Goal: Transaction & Acquisition: Purchase product/service

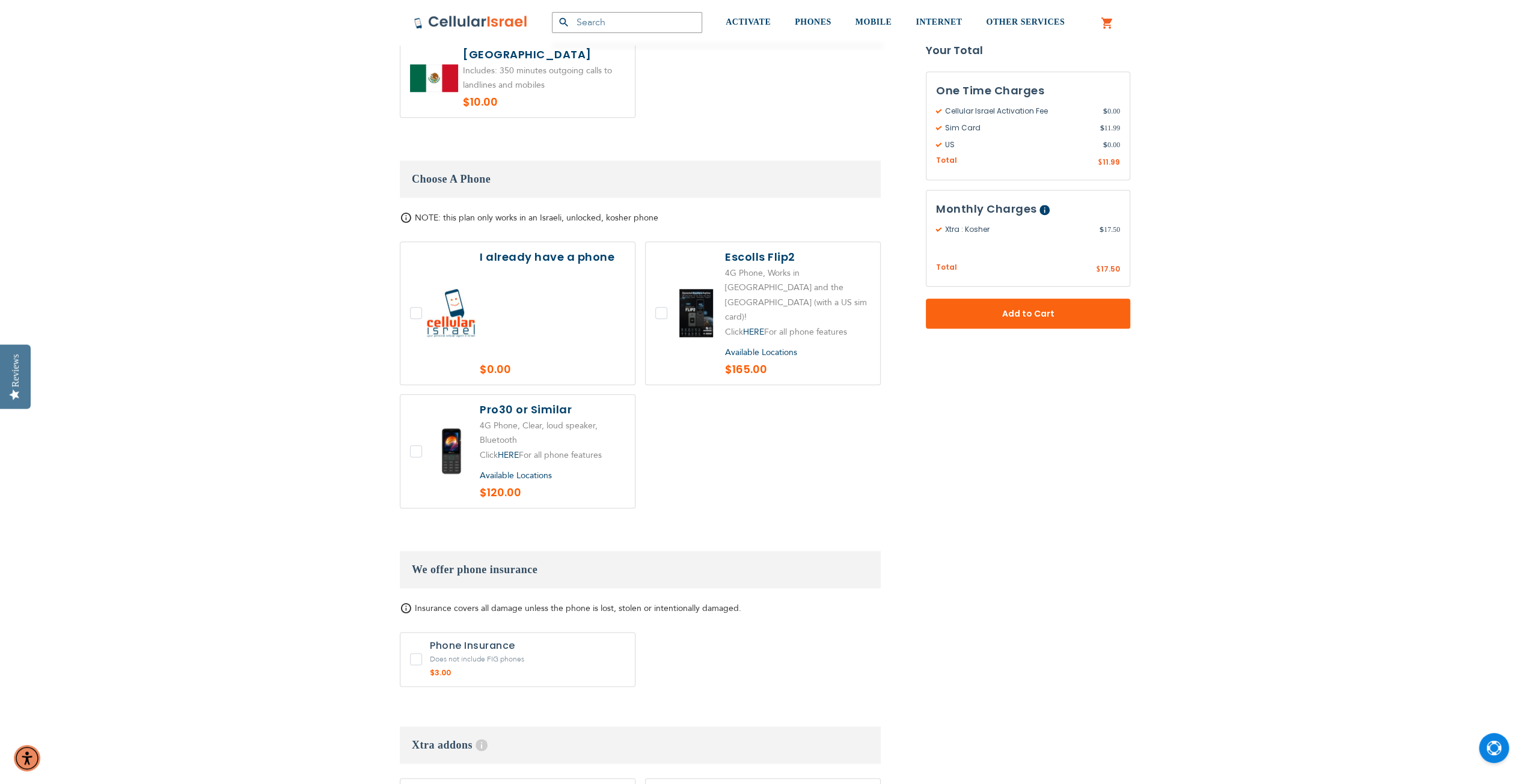
scroll to position [1323, 0]
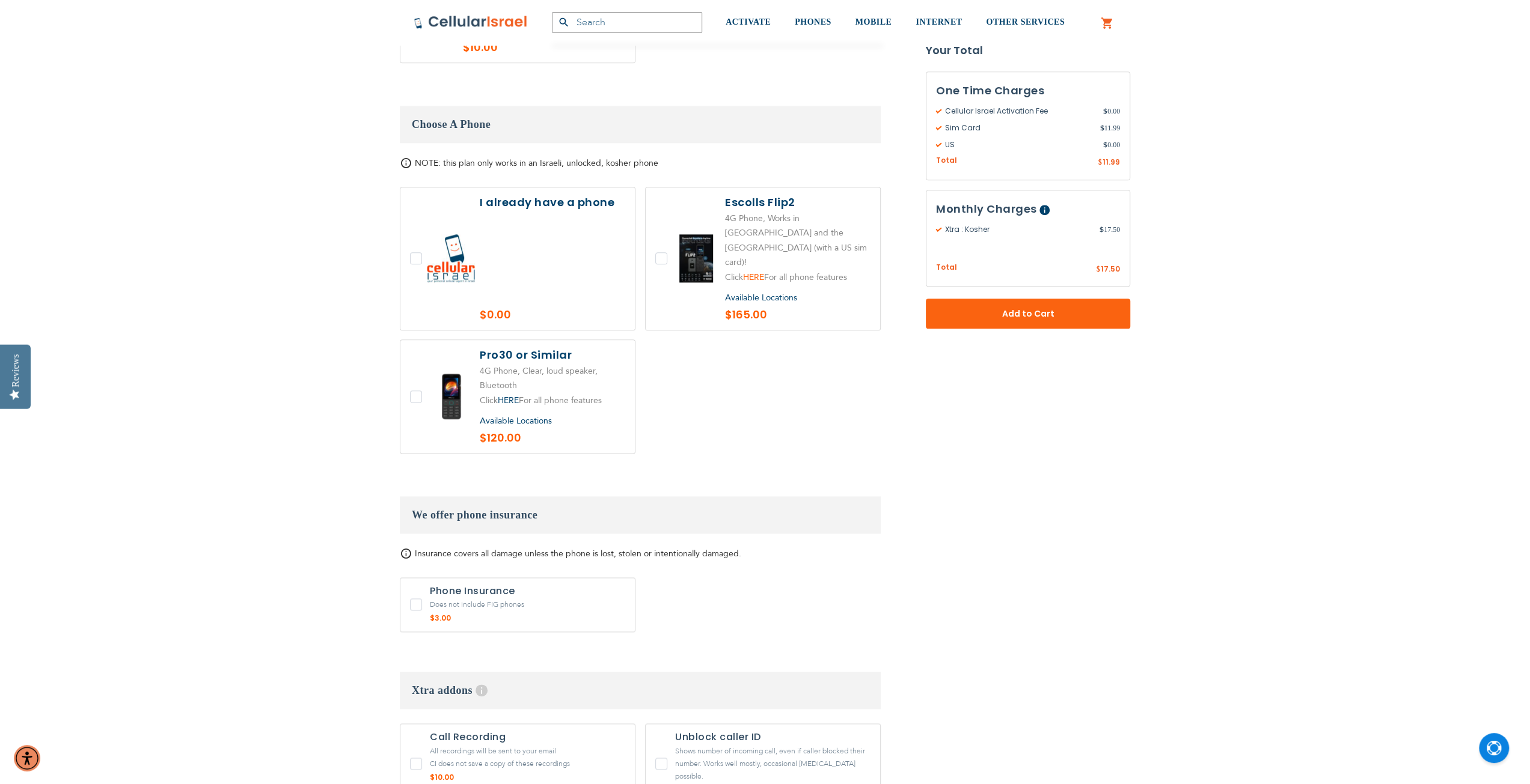
click at [753, 272] on link "HERE" at bounding box center [753, 278] width 21 height 12
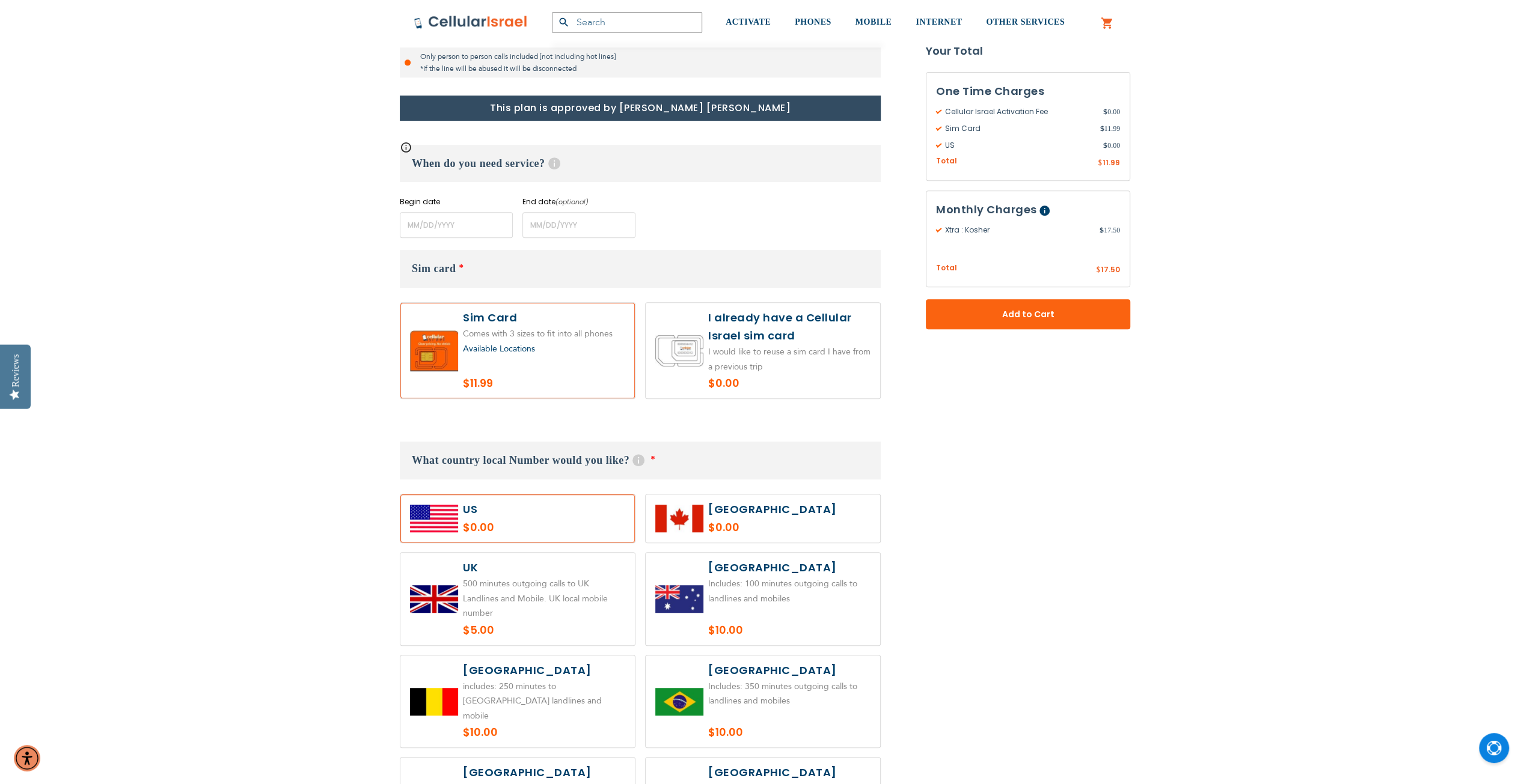
scroll to position [480, 0]
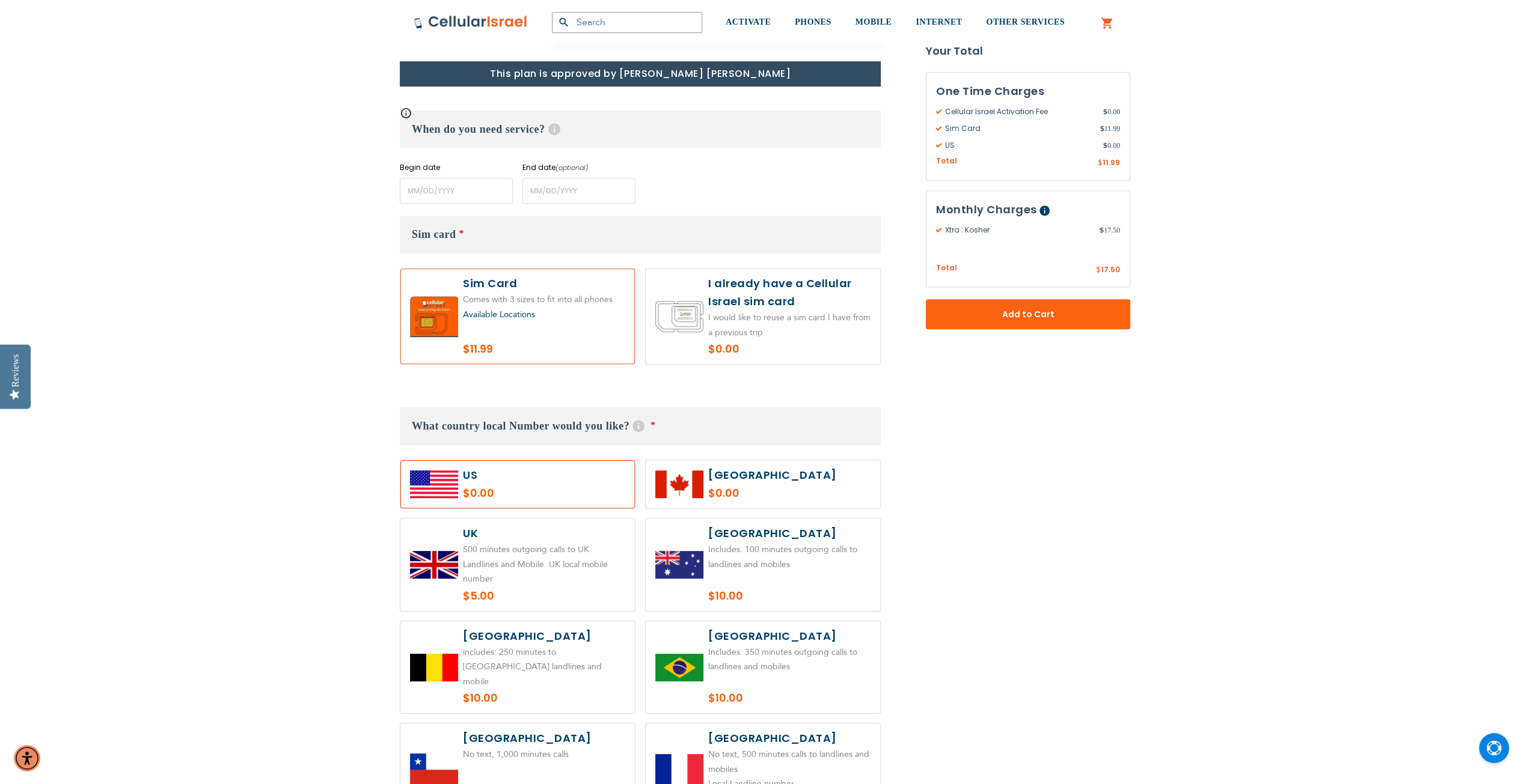
click at [805, 310] on label at bounding box center [763, 316] width 234 height 96
radio input "true"
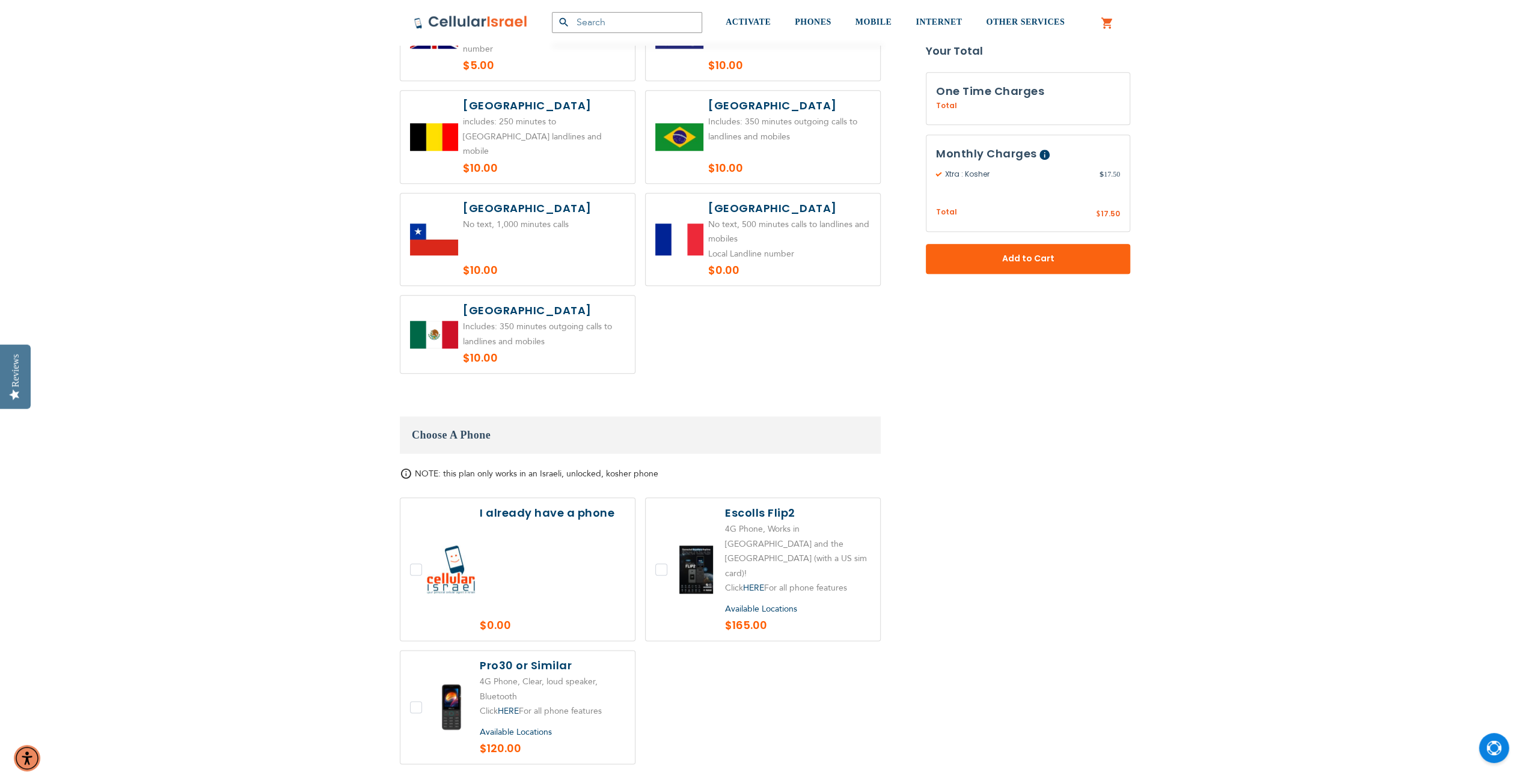
scroll to position [1263, 0]
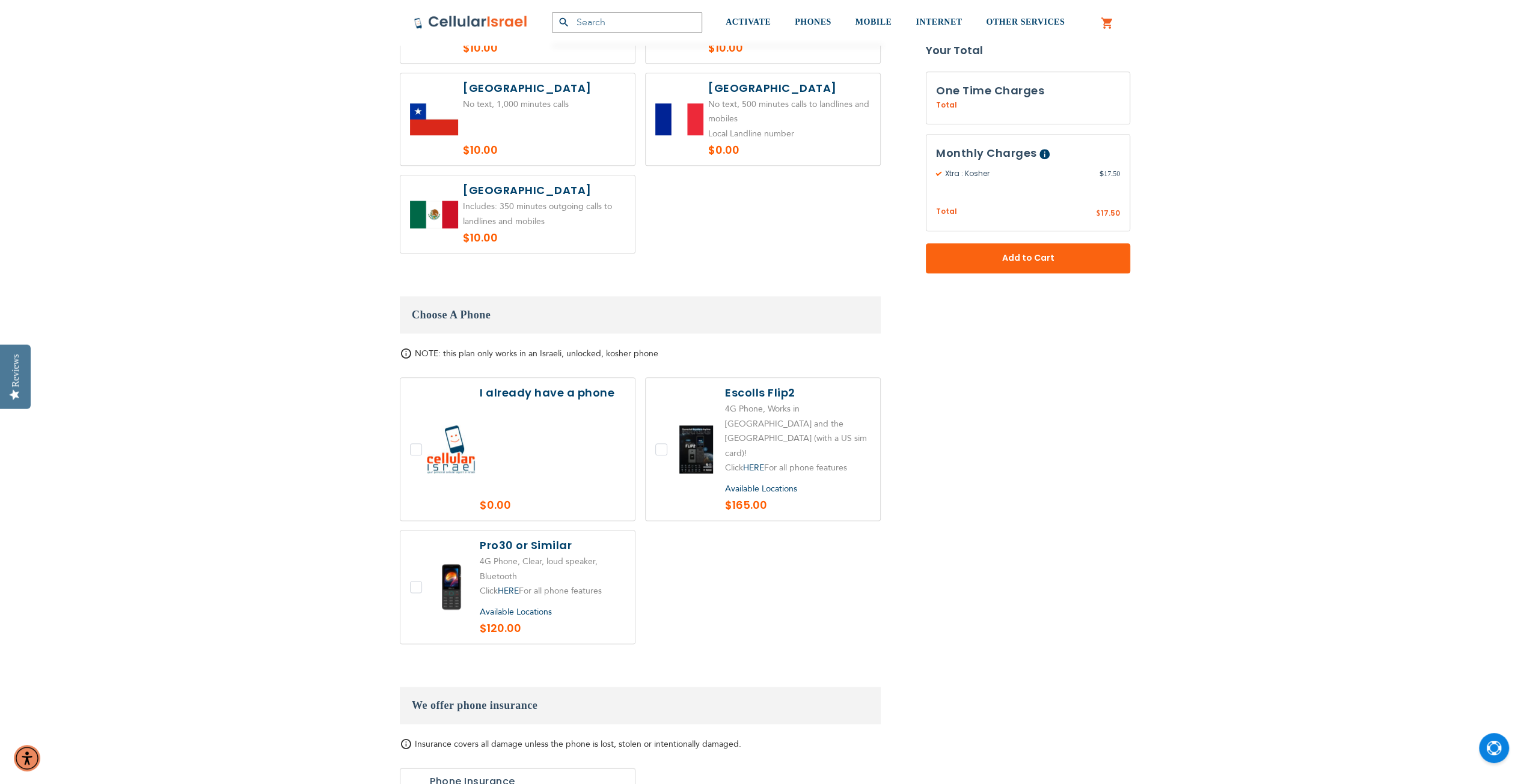
click at [656, 419] on label at bounding box center [763, 449] width 234 height 142
checkbox input "true"
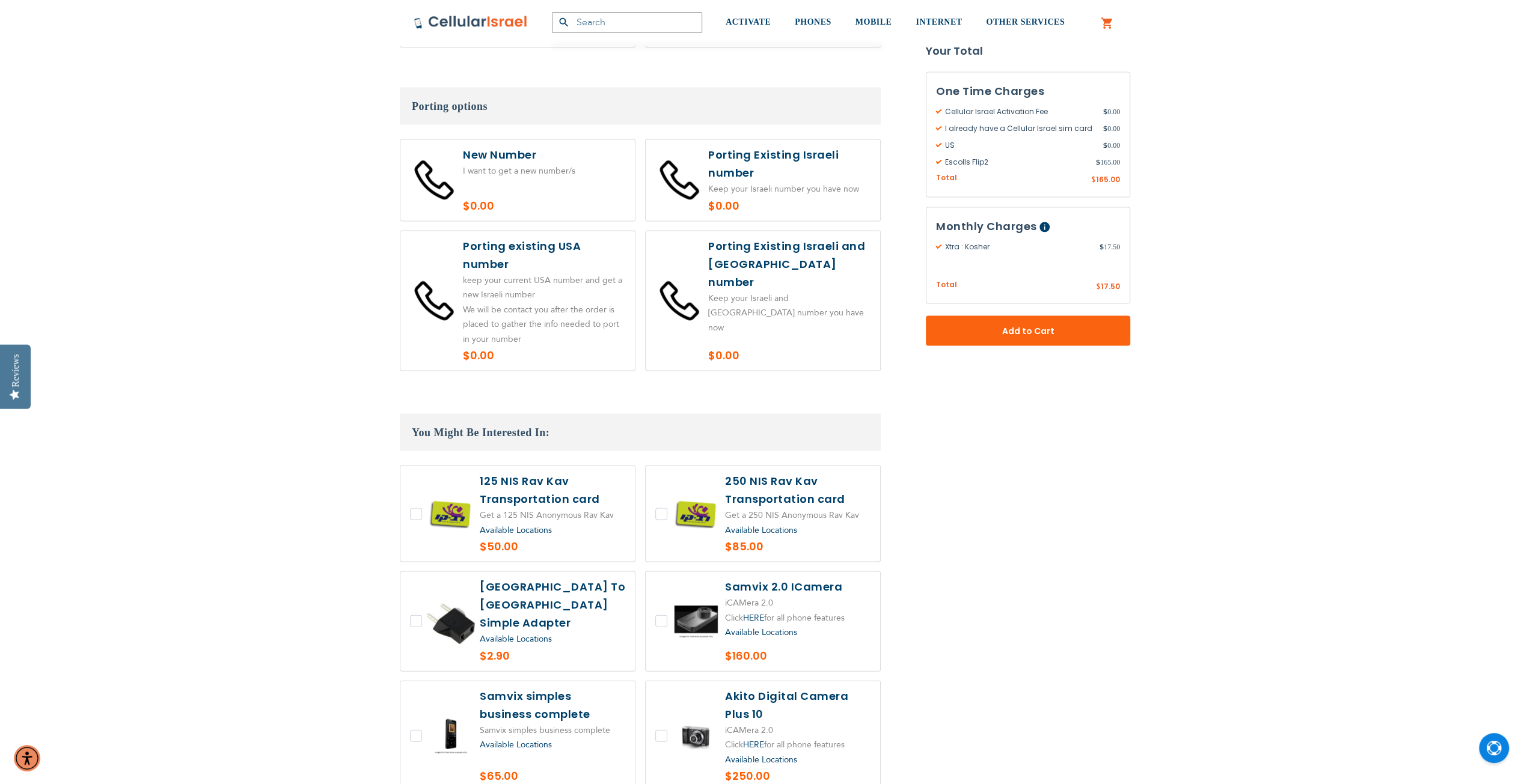
scroll to position [2284, 0]
click at [566, 138] on label at bounding box center [517, 179] width 234 height 81
radio input "true"
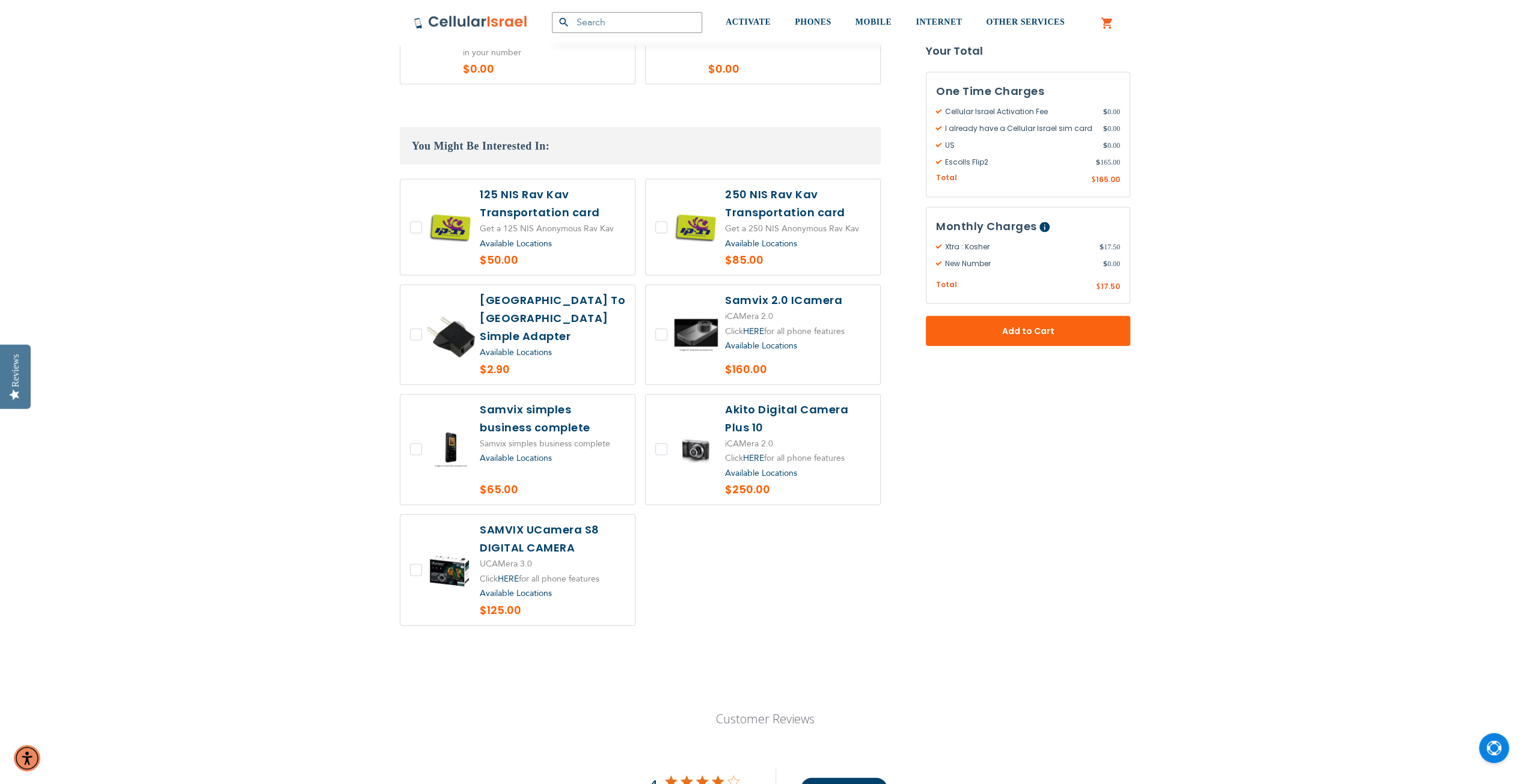
scroll to position [2584, 0]
